Goal: Task Accomplishment & Management: Manage account settings

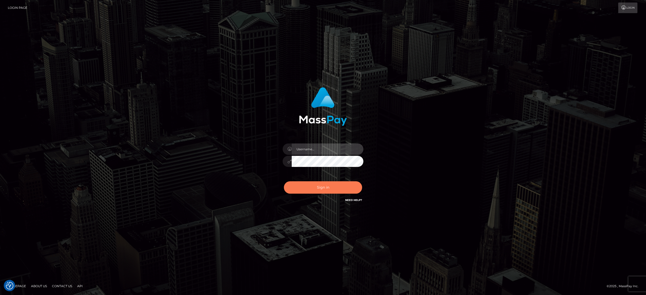
type input "[PERSON_NAME].[PERSON_NAME]"
click at [311, 184] on button "Sign in" at bounding box center [323, 188] width 78 height 12
type input "alexandra.barbu"
click at [307, 189] on button "Sign in" at bounding box center [323, 188] width 78 height 12
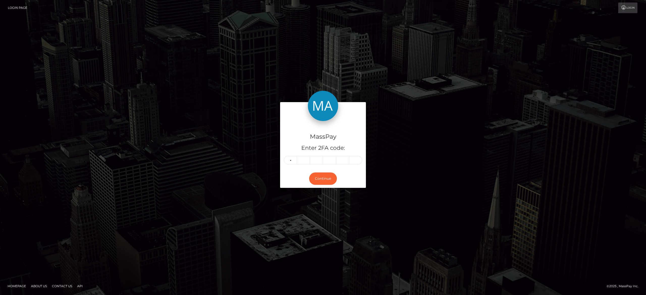
type input "8"
type input "3"
type input "5"
type input "9"
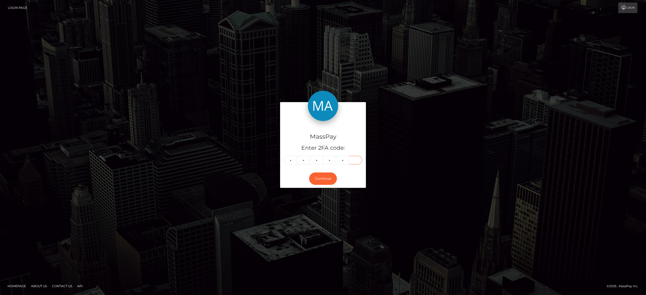
type input "4"
